Goal: Task Accomplishment & Management: Use online tool/utility

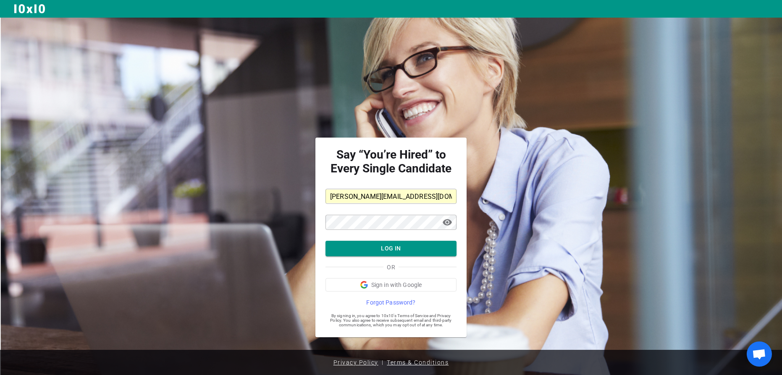
scroll to position [4, 0]
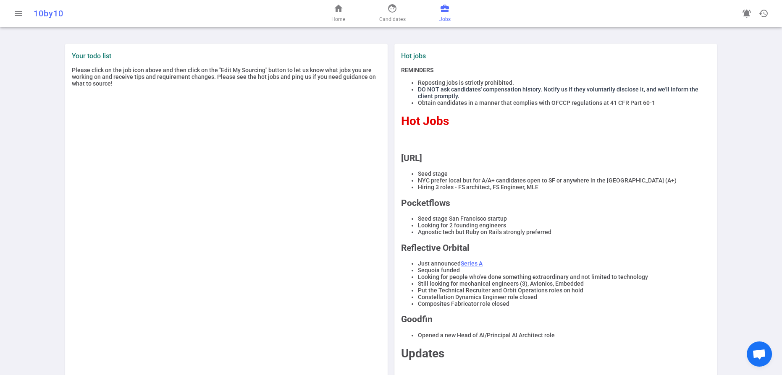
click at [450, 20] on span "Jobs" at bounding box center [444, 19] width 11 height 8
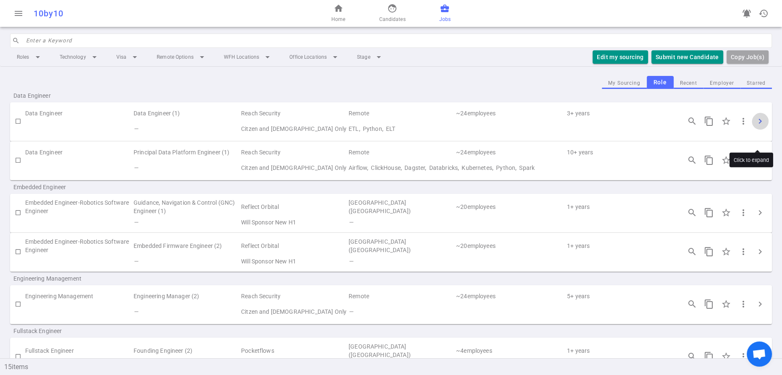
click at [757, 126] on span "chevron_right" at bounding box center [760, 121] width 10 height 10
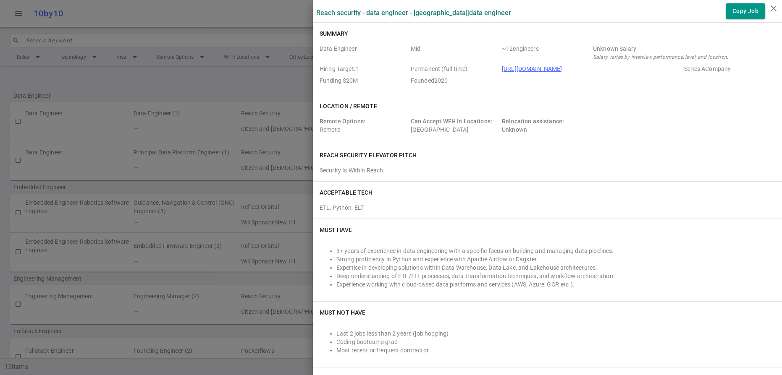
click at [243, 24] on div at bounding box center [391, 187] width 782 height 375
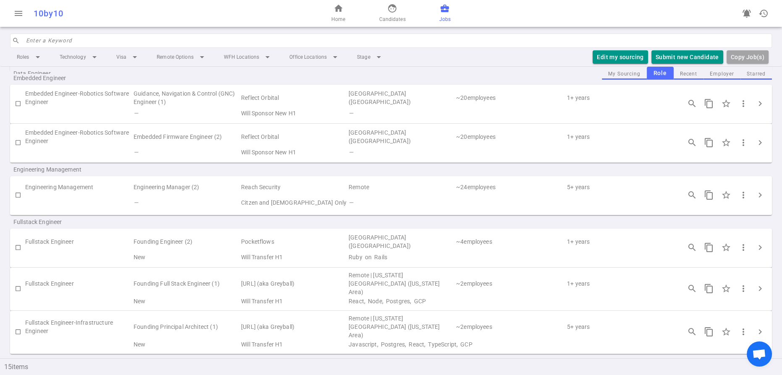
scroll to position [124, 0]
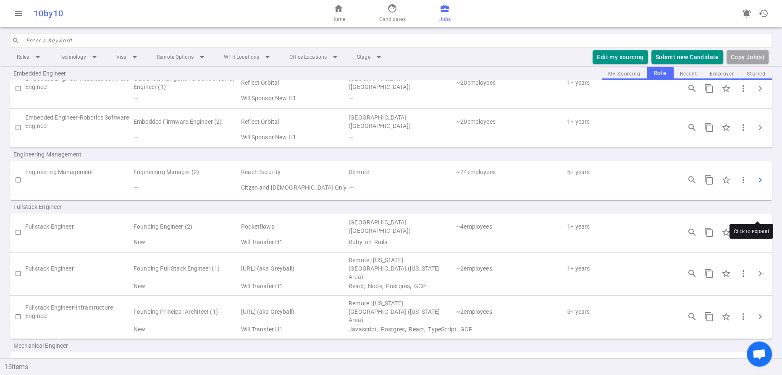
click at [759, 185] on span "chevron_right" at bounding box center [760, 180] width 10 height 10
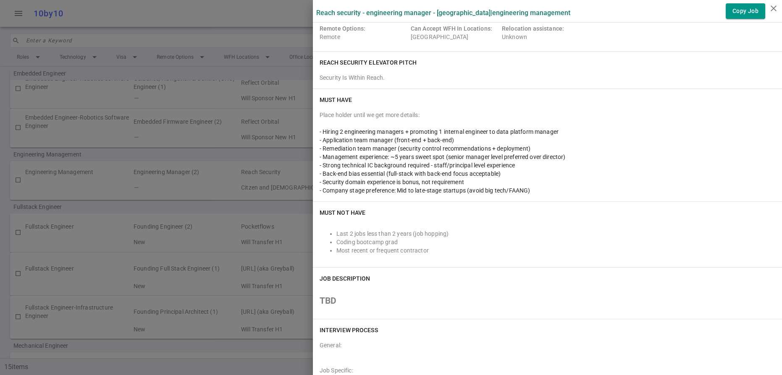
scroll to position [93, 0]
drag, startPoint x: 506, startPoint y: 243, endPoint x: 323, endPoint y: 244, distance: 183.4
click at [323, 186] on div "- Security domain experience is bonus, not requirement" at bounding box center [546, 182] width 455 height 8
copy span "Security domain experience is bonus, not requirement"
click at [774, 9] on icon "close" at bounding box center [773, 8] width 10 height 10
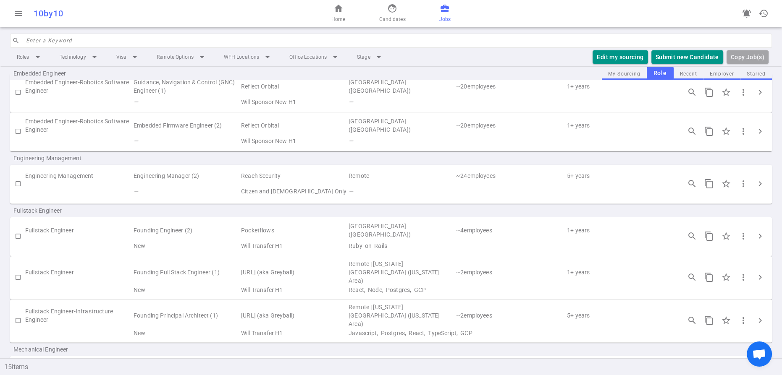
scroll to position [0, 0]
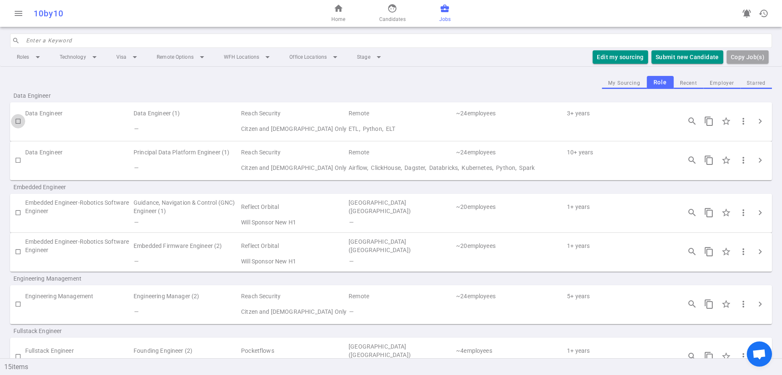
click at [16, 128] on input "checkbox" at bounding box center [18, 121] width 14 height 14
checkbox input "true"
click at [16, 167] on input "checkbox" at bounding box center [18, 160] width 14 height 14
checkbox input "true"
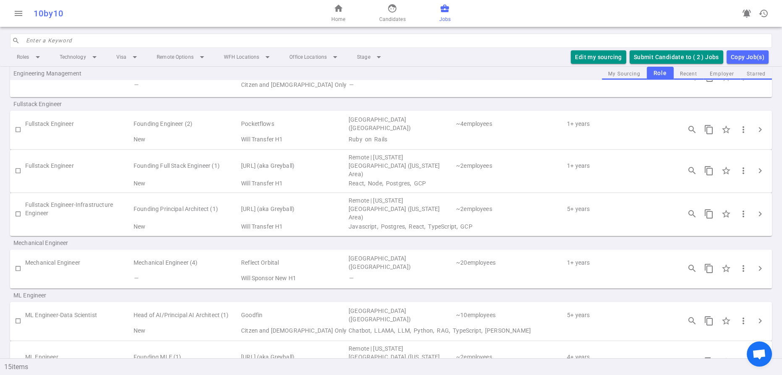
scroll to position [236, 0]
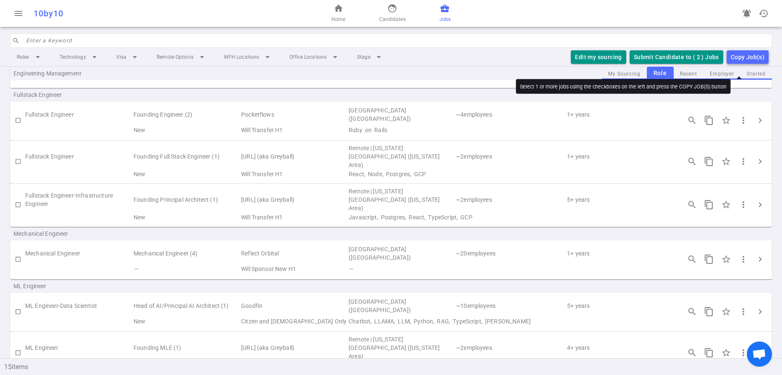
click at [737, 63] on div "Copy Job(s)" at bounding box center [747, 57] width 34 height 10
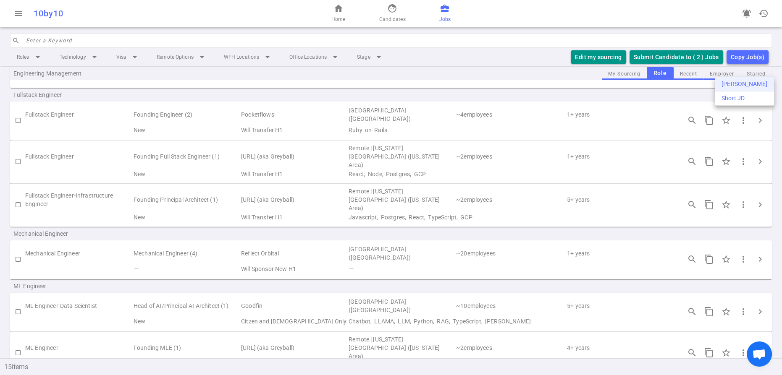
click at [739, 86] on div "Long JD" at bounding box center [744, 84] width 46 height 9
copy span "Security domain experience is bonus, not requirement"
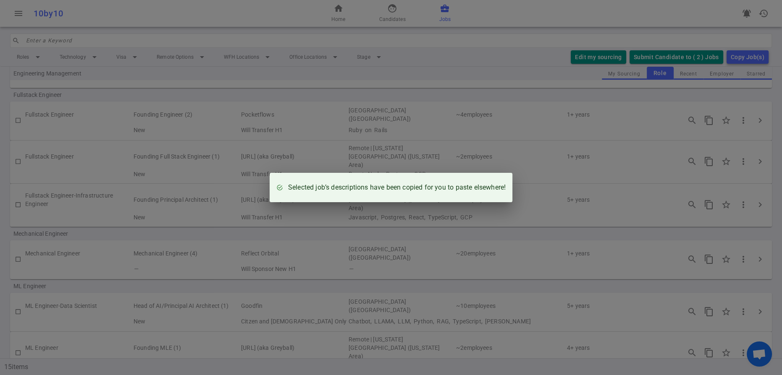
click at [216, 194] on div "Selected job’s descriptions have been copied for you to paste elsewhere!" at bounding box center [391, 187] width 782 height 375
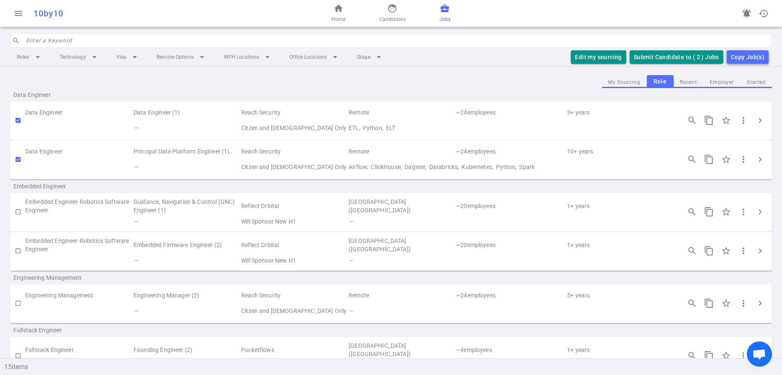
scroll to position [0, 0]
click at [758, 309] on span "chevron_right" at bounding box center [760, 304] width 10 height 10
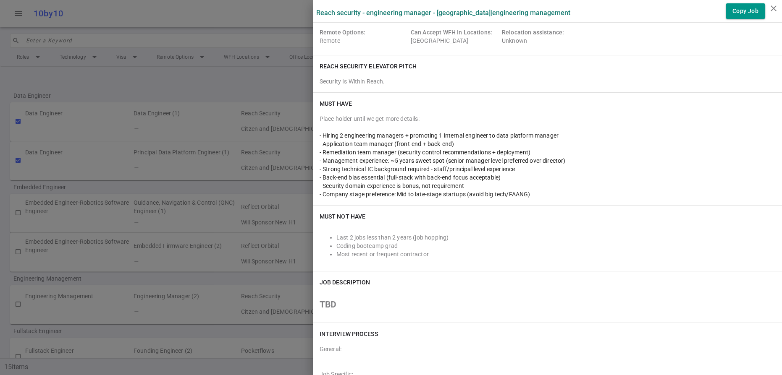
scroll to position [109, 0]
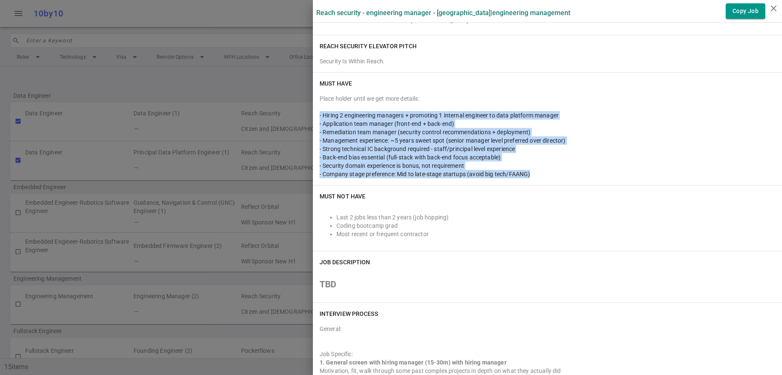
drag, startPoint x: 599, startPoint y: 241, endPoint x: 319, endPoint y: 165, distance: 290.1
click at [319, 165] on div "Place holder until we get more details: - Hiring 2 engineering managers + promo…" at bounding box center [546, 136] width 455 height 84
copy div "- Hiring 2 engineering managers + promoting 1 internal engineer to data platfor…"
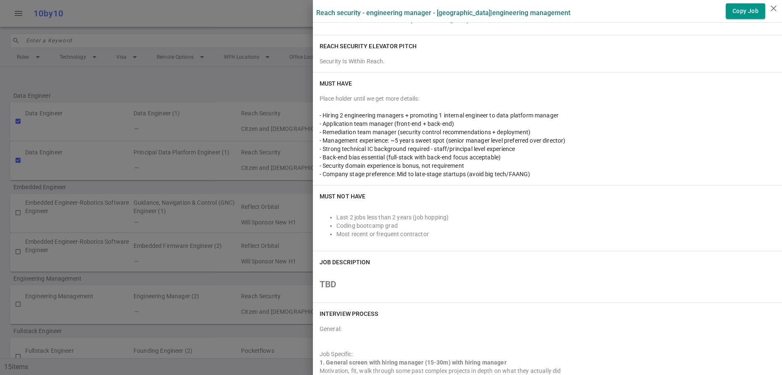
click at [540, 65] on div "Security Is Within Reach." at bounding box center [546, 60] width 455 height 12
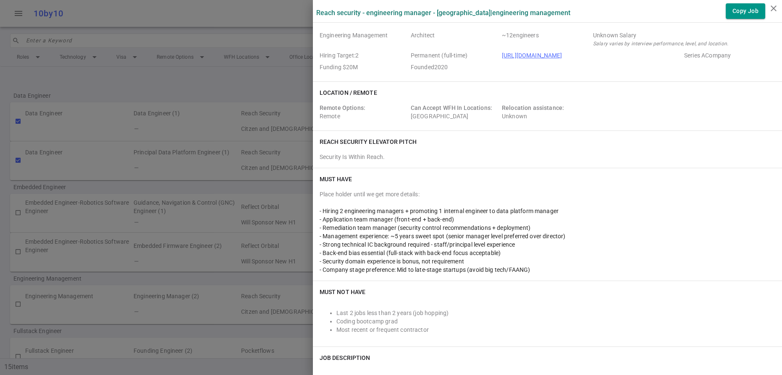
scroll to position [0, 0]
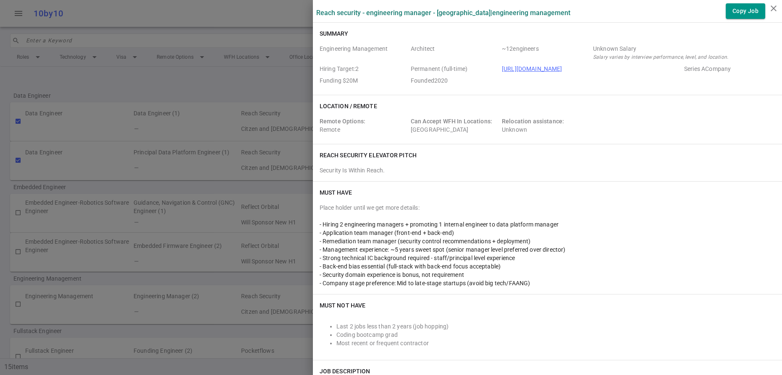
click at [278, 95] on div at bounding box center [391, 187] width 782 height 375
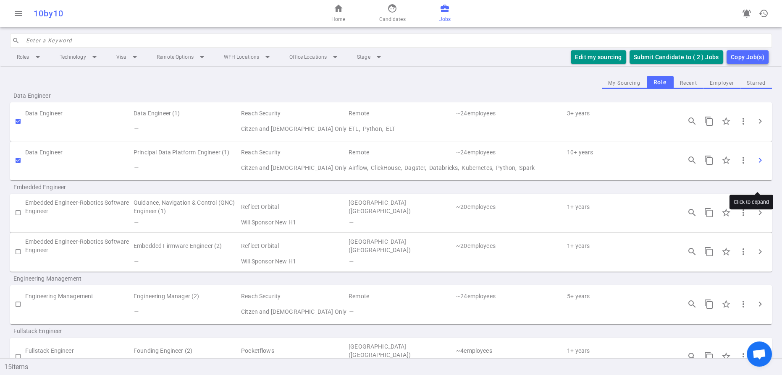
click at [759, 165] on span "chevron_right" at bounding box center [760, 160] width 10 height 10
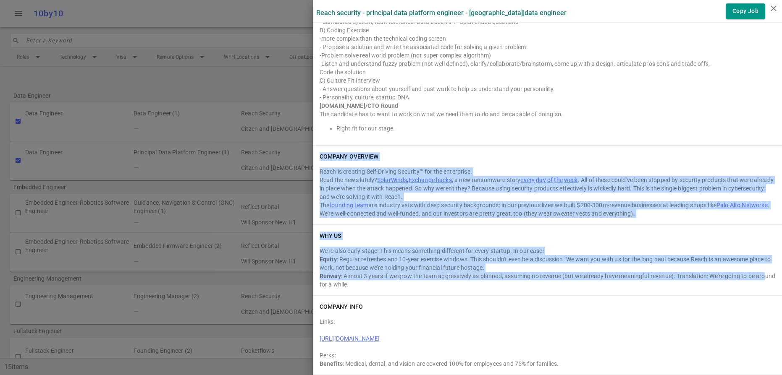
scroll to position [824, 0]
drag, startPoint x: 321, startPoint y: 195, endPoint x: 565, endPoint y: 338, distance: 282.0
click at [602, 335] on div "https://www.crunchbase.com/organization/reach-security" at bounding box center [546, 339] width 455 height 8
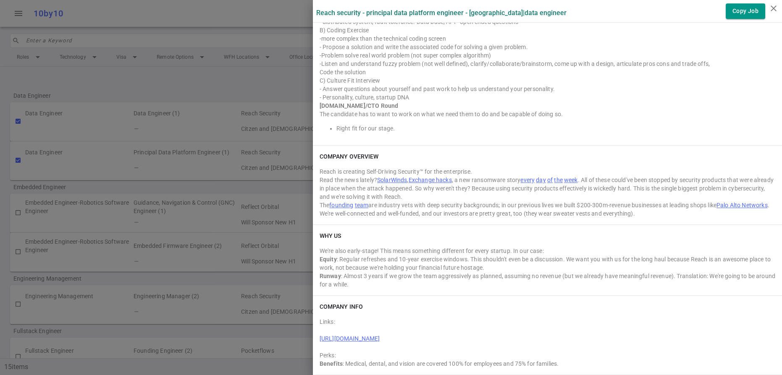
click at [566, 146] on div "COMPANY OVERVIEW Reach is creating Self-Driving Security™ for the enterprise. R…" at bounding box center [547, 185] width 469 height 79
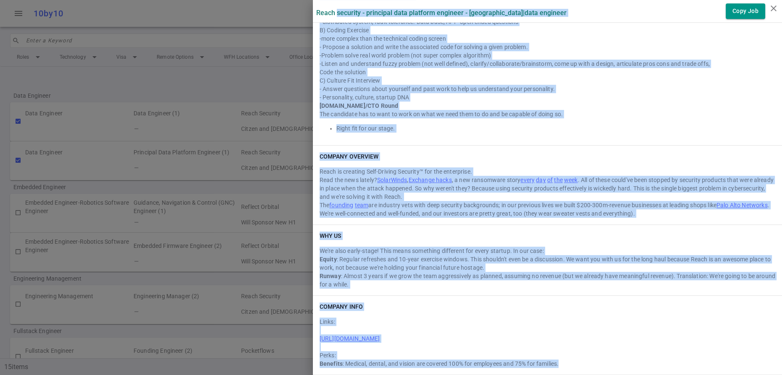
drag, startPoint x: 628, startPoint y: 364, endPoint x: 342, endPoint y: 24, distance: 443.6
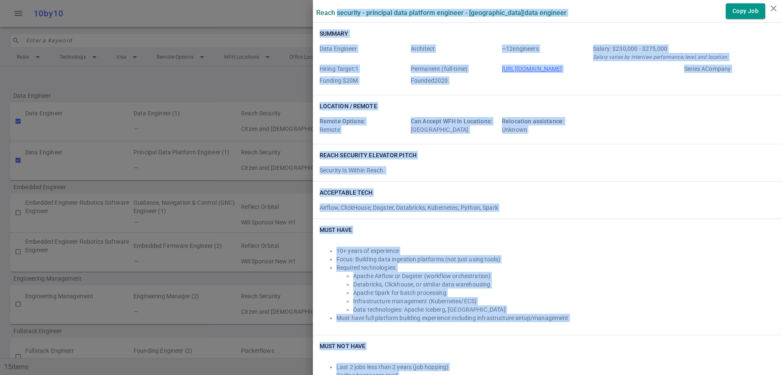
copy div "Security - Principal Data Platform Engineer - Sunnyvale | Data Engineer Copy Jo…"
click at [456, 219] on div "ACCEPTABLE TECH Airflow, ClickHouse, Dagster, Databricks, Kubernetes, Python, S…" at bounding box center [547, 200] width 469 height 37
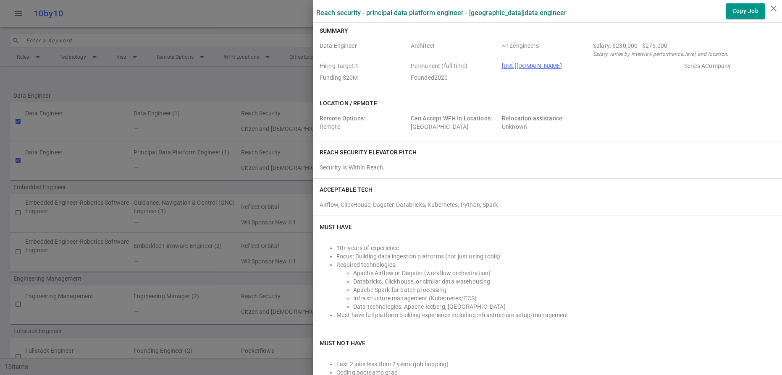
scroll to position [824, 0]
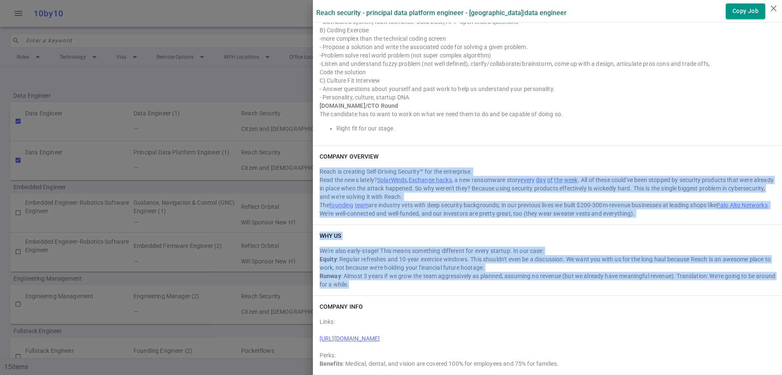
drag, startPoint x: 321, startPoint y: 116, endPoint x: 489, endPoint y: 270, distance: 227.3
copy div "Reach is creating Self-Driving Security™ for the enterprise. Read the news late…"
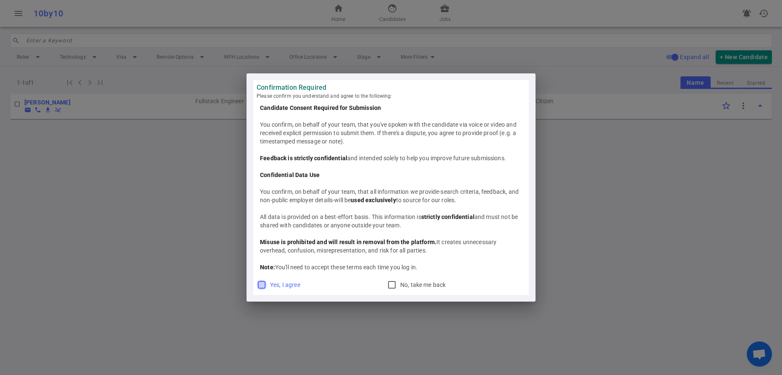
click at [257, 290] on input "Yes, I agree" at bounding box center [261, 285] width 10 height 10
checkbox input "true"
